Goal: Transaction & Acquisition: Purchase product/service

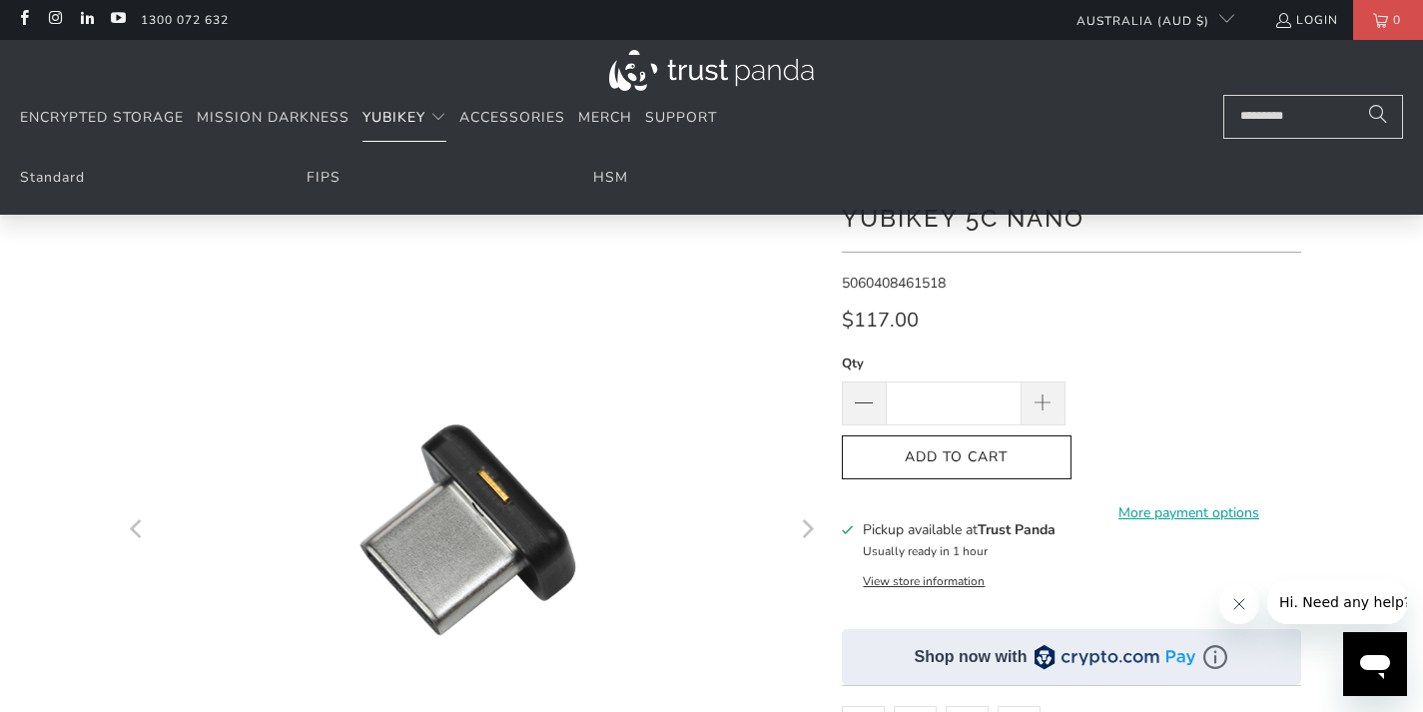
click at [425, 119] on span "YubiKey" at bounding box center [393, 117] width 63 height 19
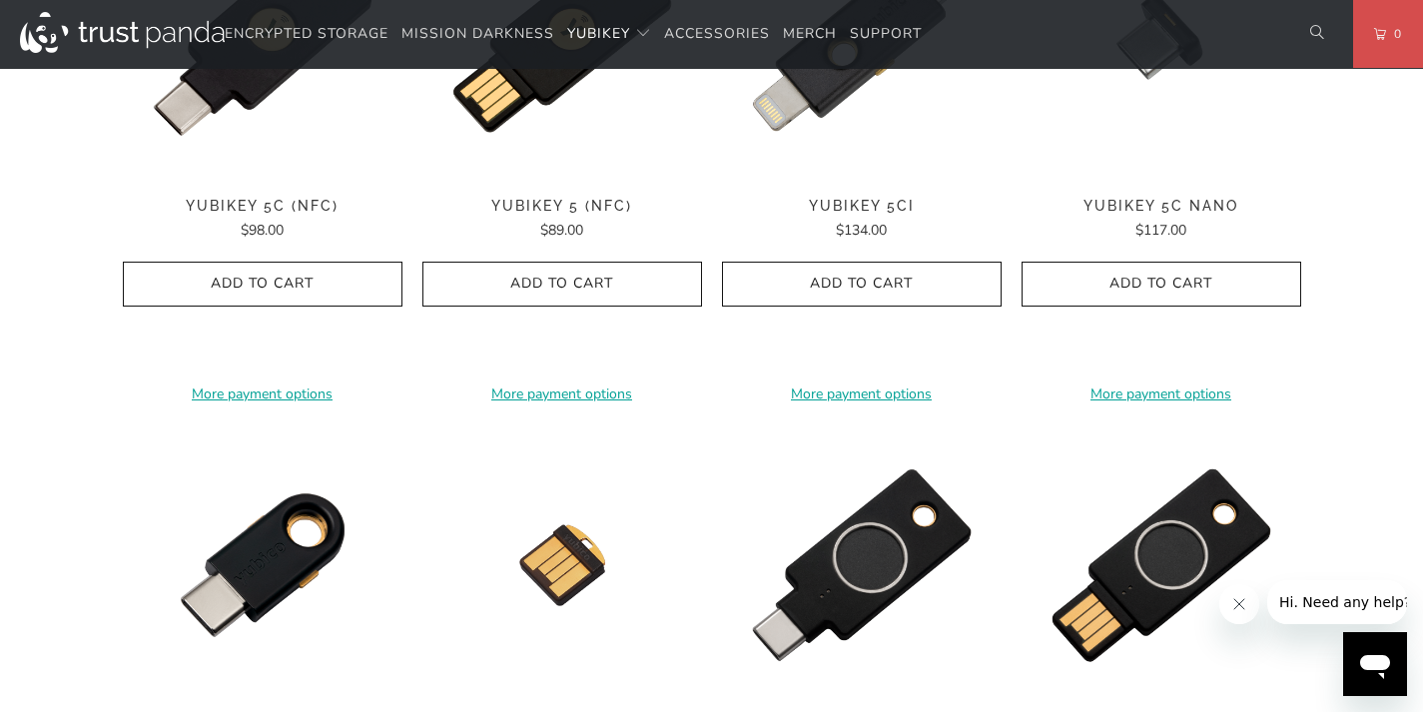
scroll to position [998, 0]
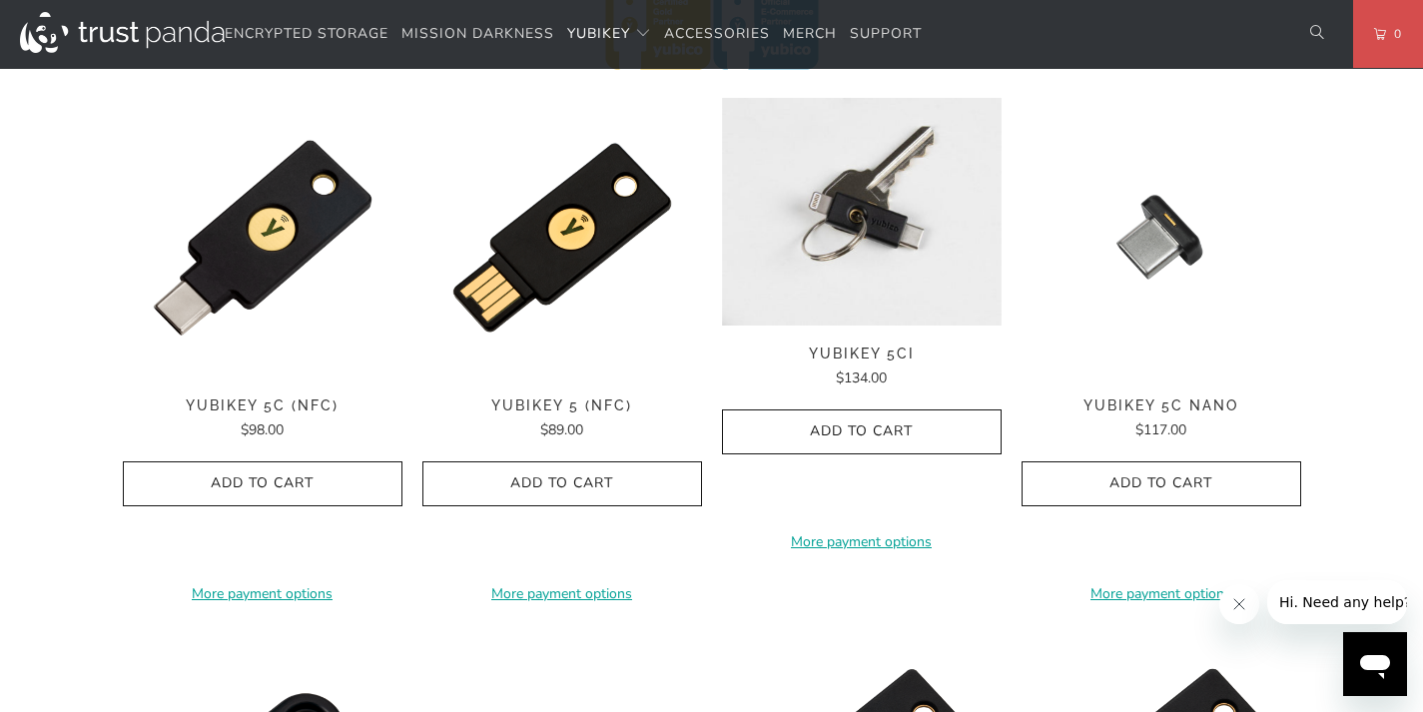
click at [898, 231] on img at bounding box center [862, 212] width 280 height 228
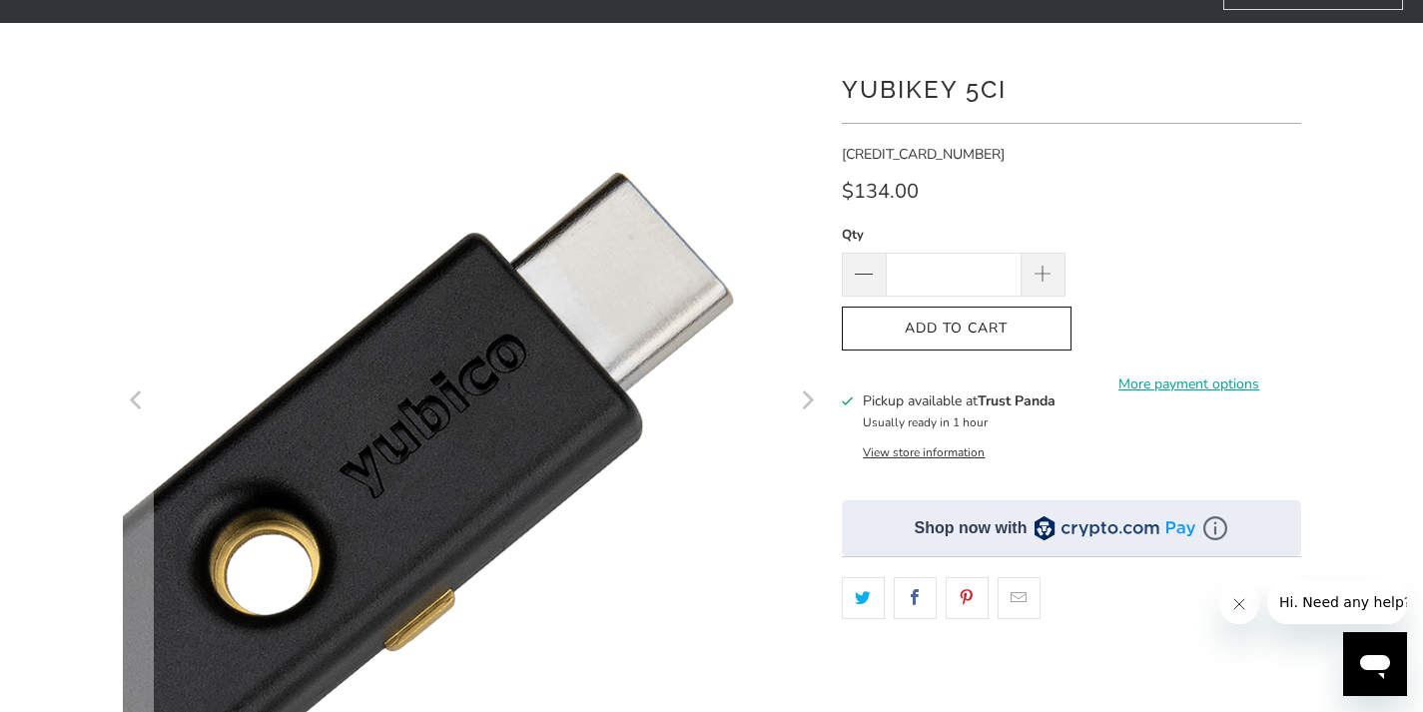
scroll to position [299, 0]
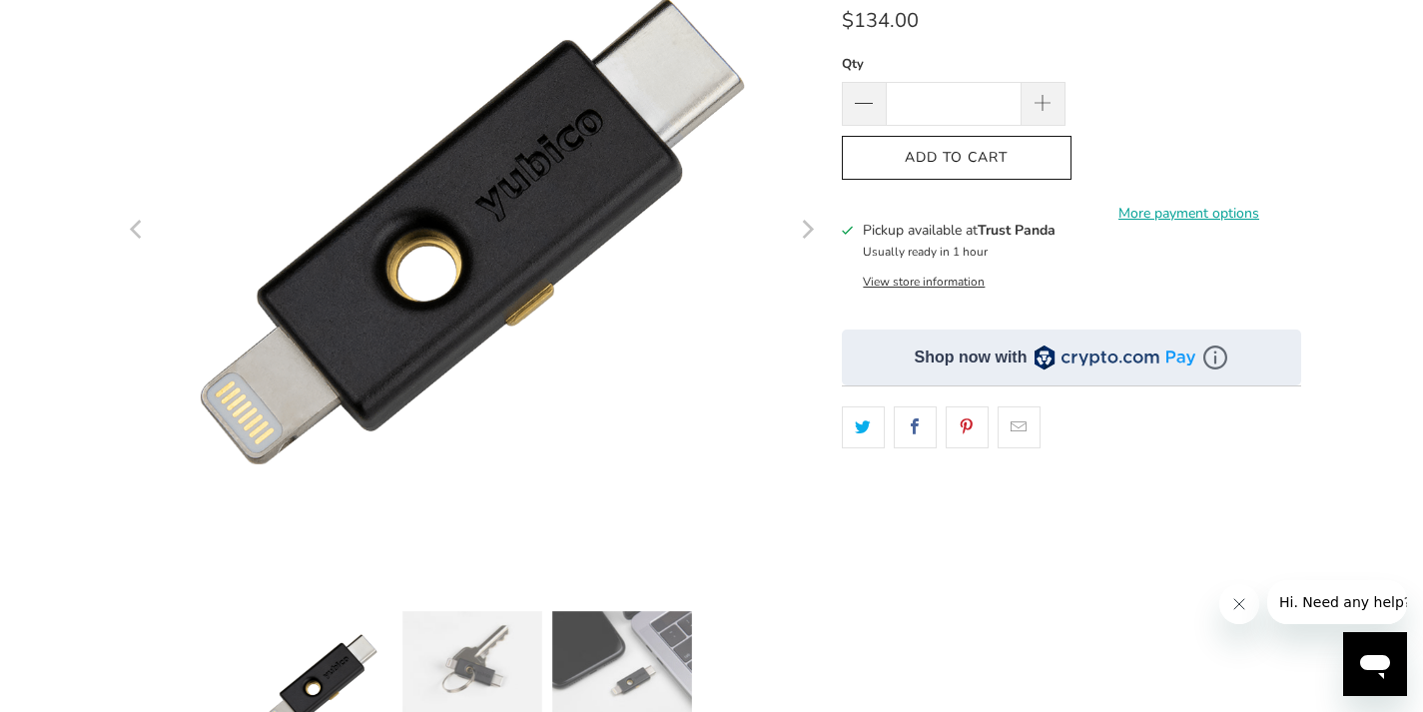
click at [593, 660] on img at bounding box center [622, 668] width 140 height 114
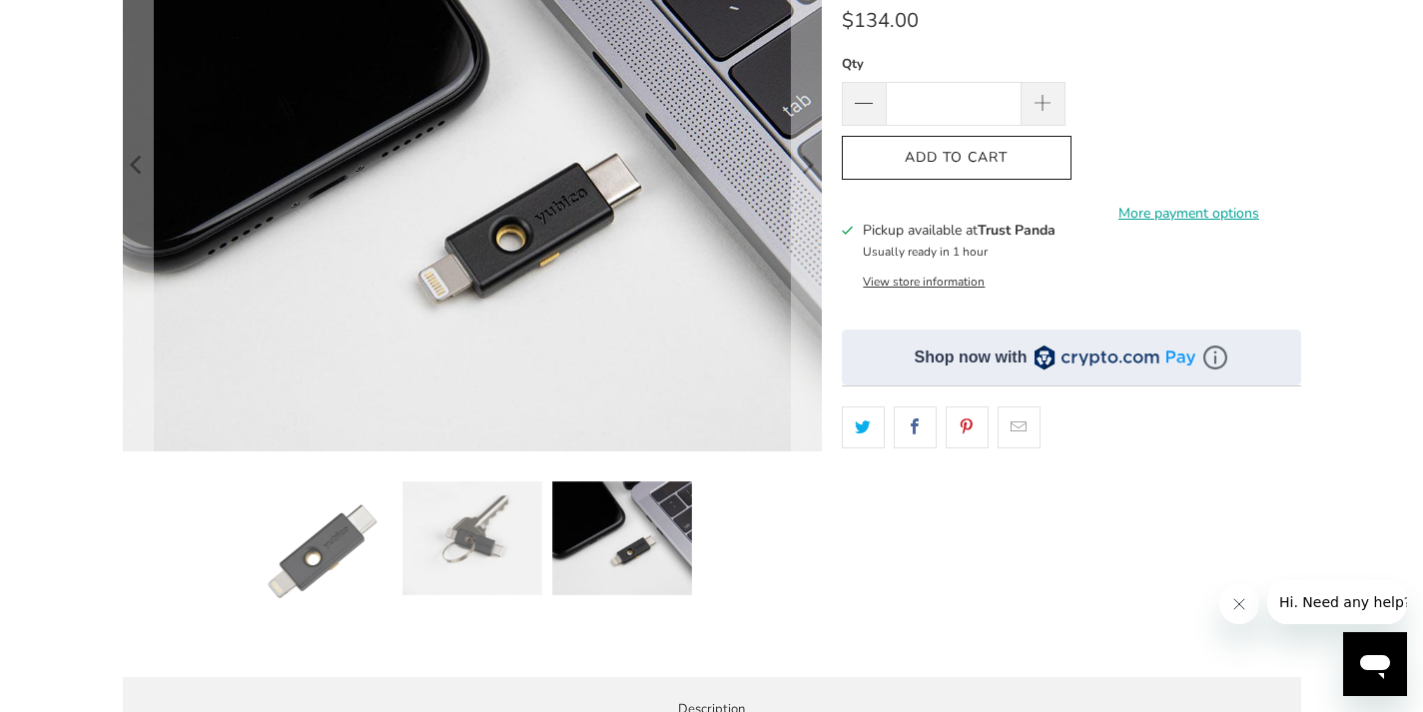
scroll to position [0, 0]
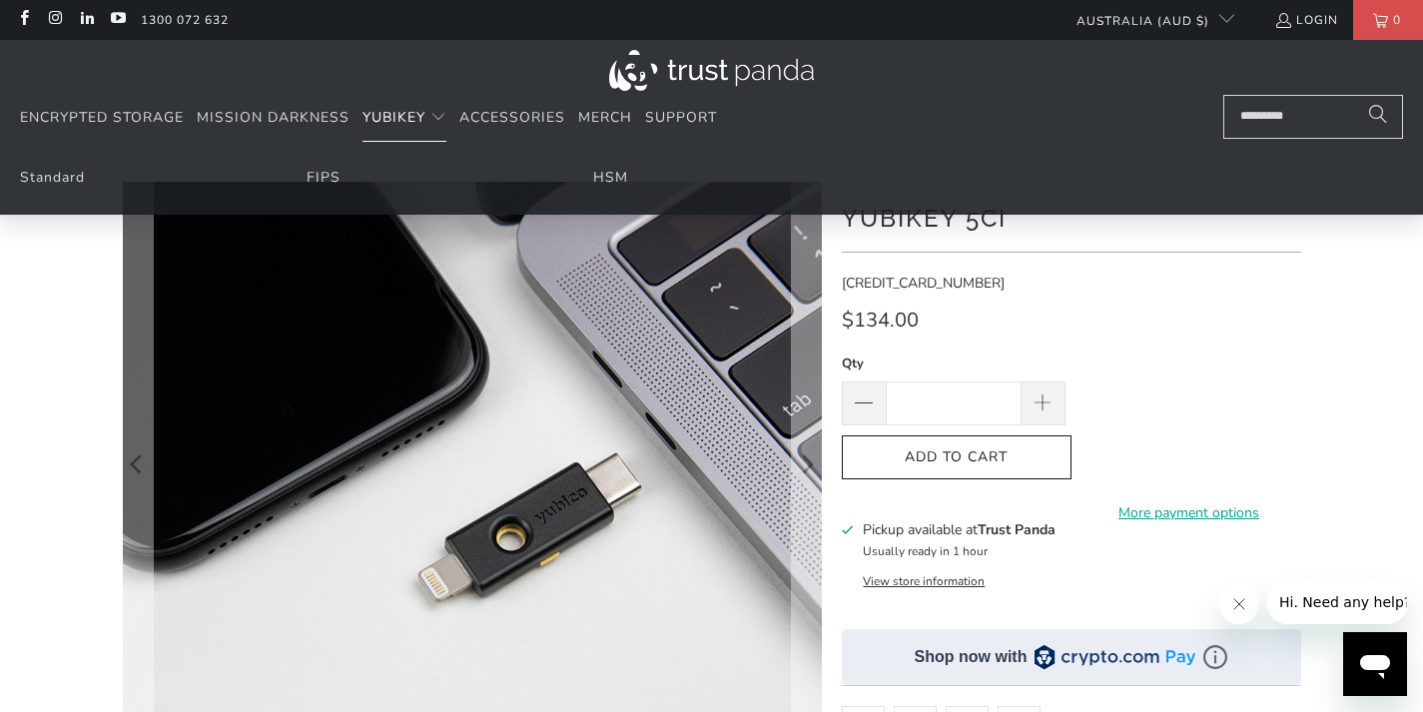
click at [410, 116] on span "YubiKey" at bounding box center [393, 117] width 63 height 19
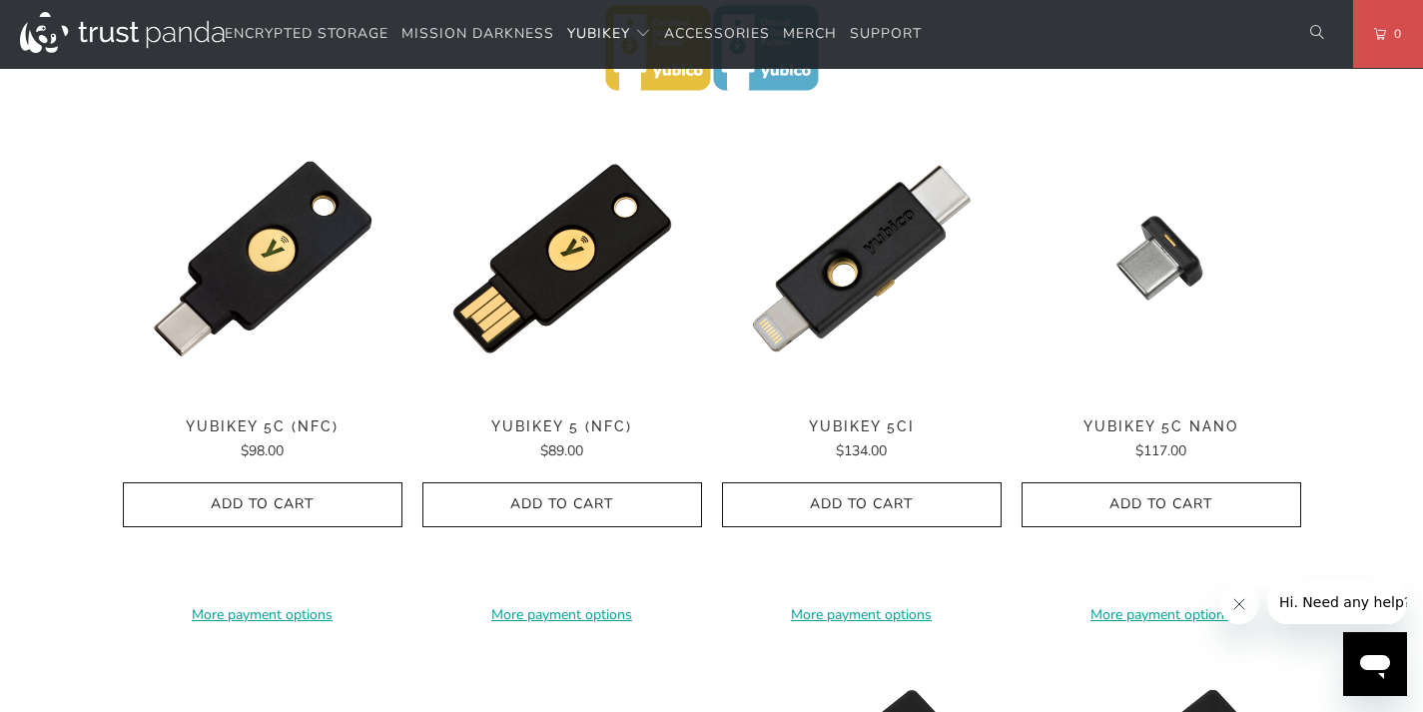
scroll to position [998, 0]
